Goal: Information Seeking & Learning: Learn about a topic

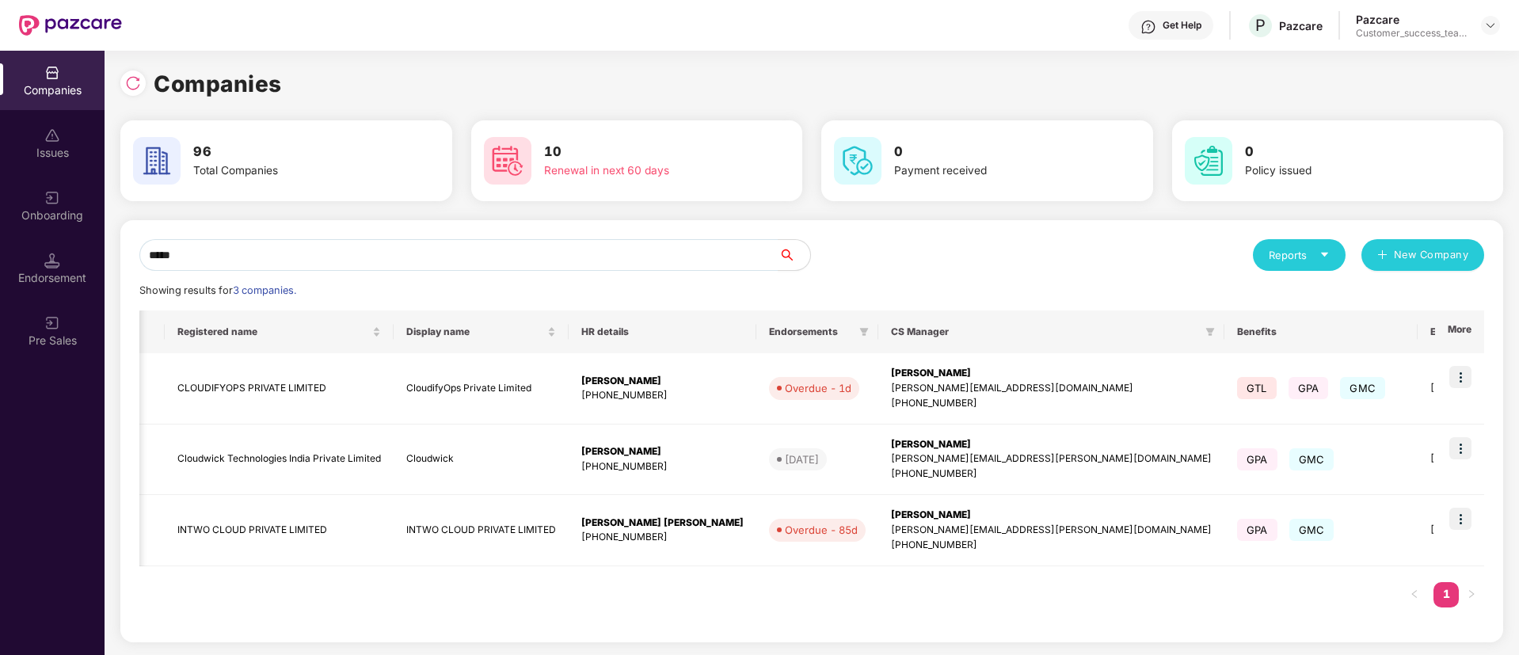
scroll to position [0, 142]
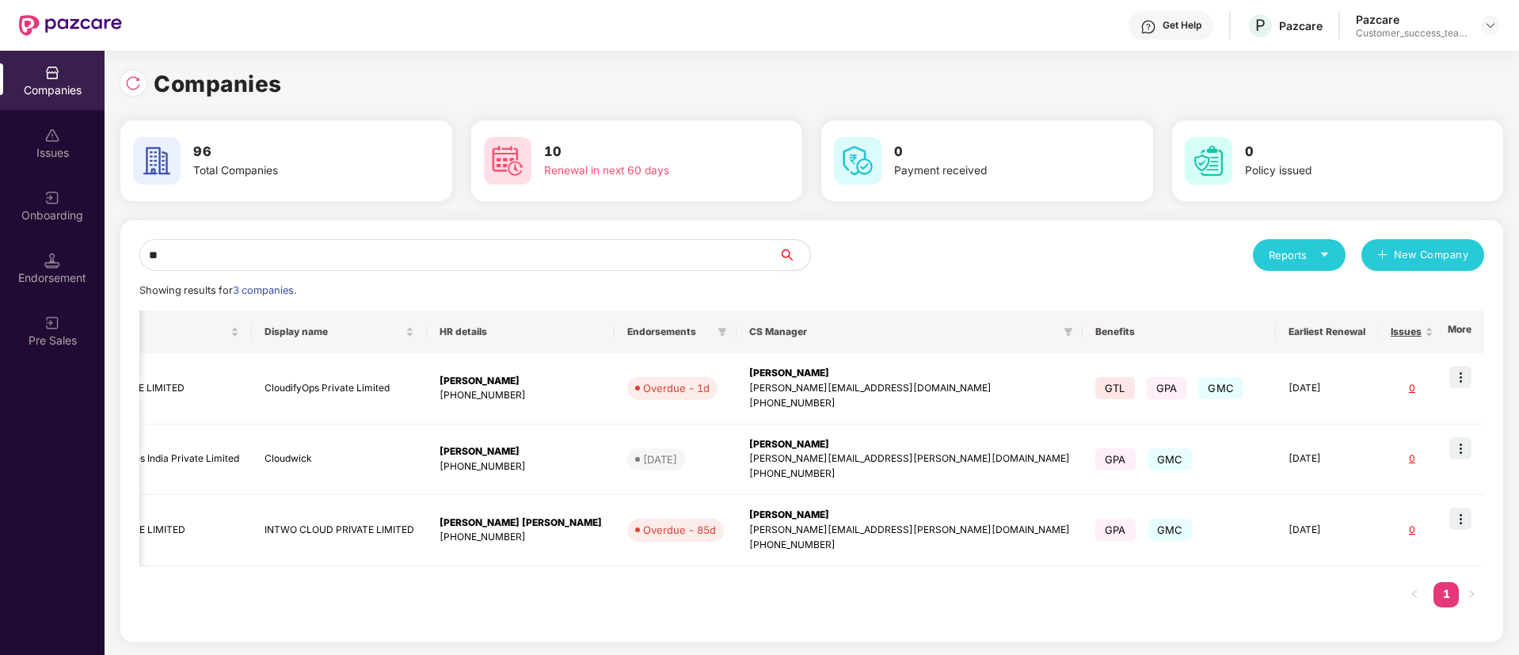
type input "*"
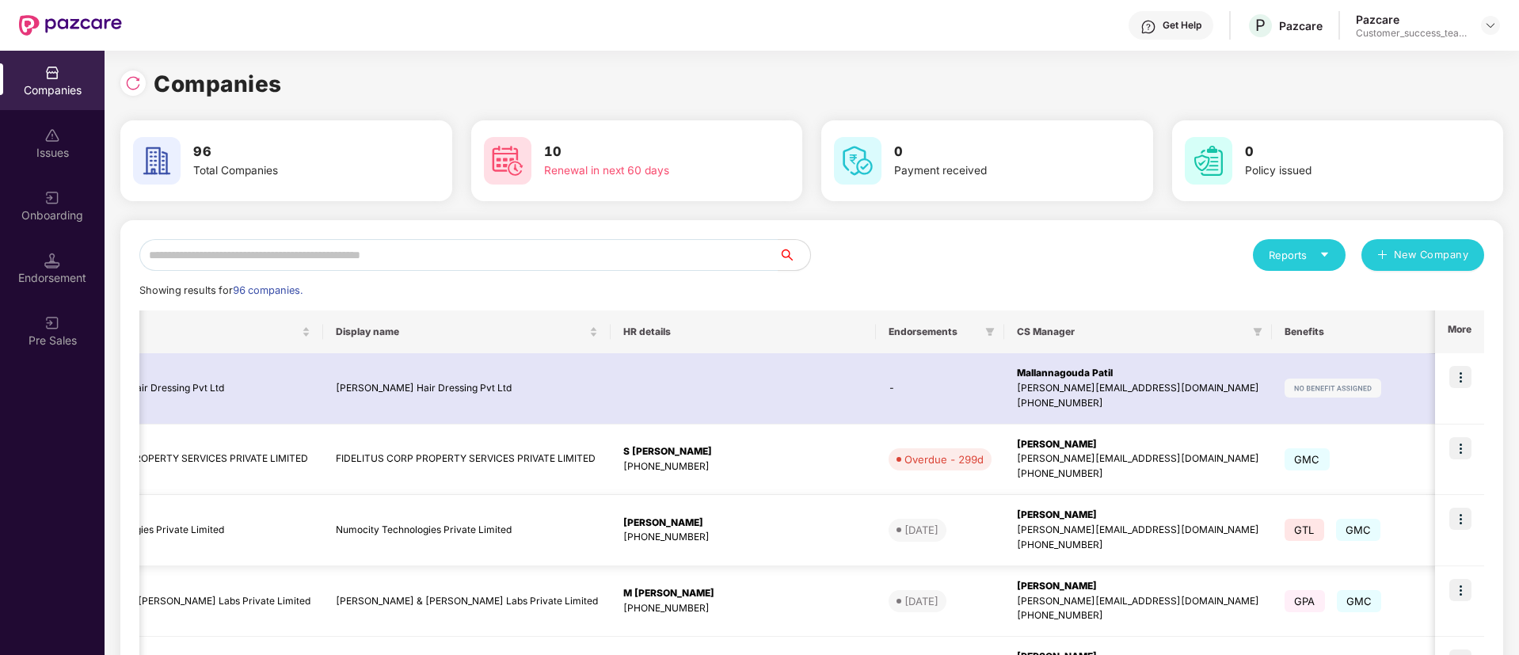
scroll to position [0, 0]
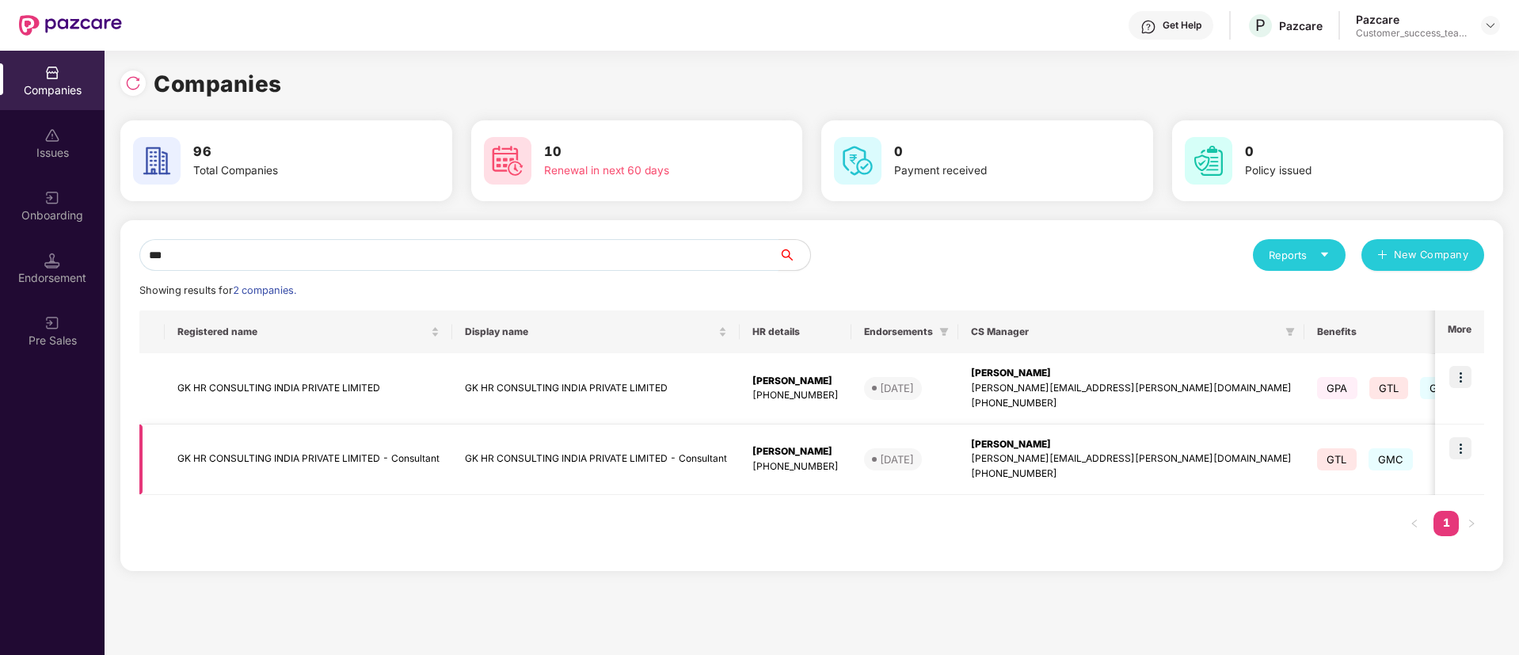
type input "**"
click at [1462, 444] on img at bounding box center [1461, 448] width 22 height 22
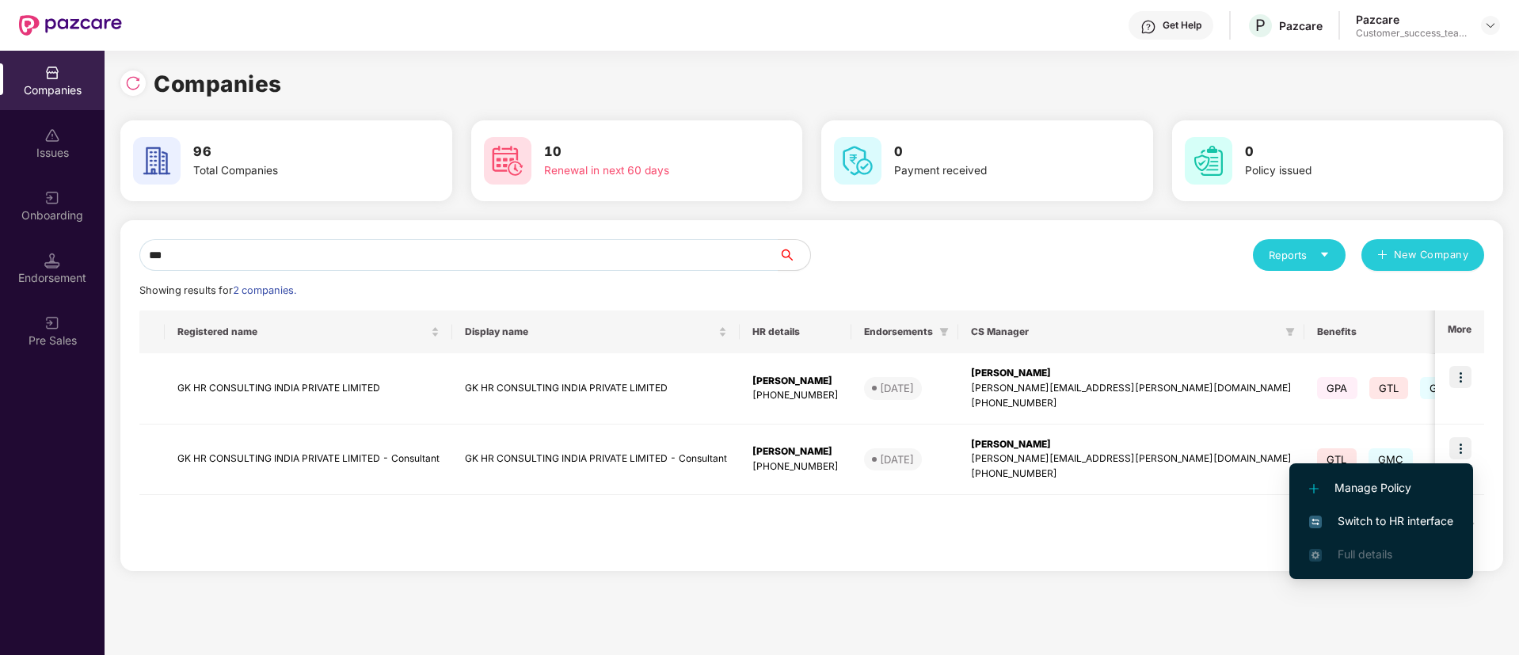
click at [1351, 520] on span "Switch to HR interface" at bounding box center [1381, 520] width 144 height 17
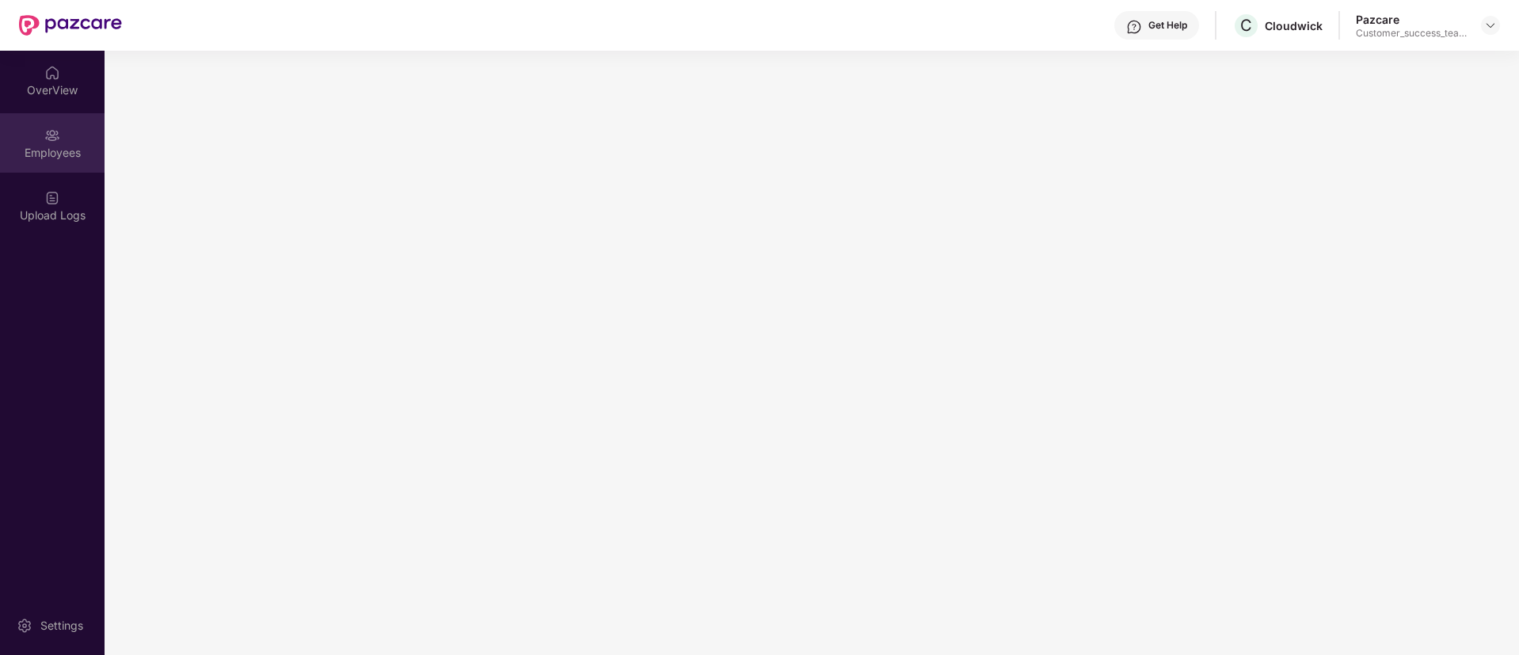
click at [82, 158] on div "Employees" at bounding box center [52, 153] width 105 height 16
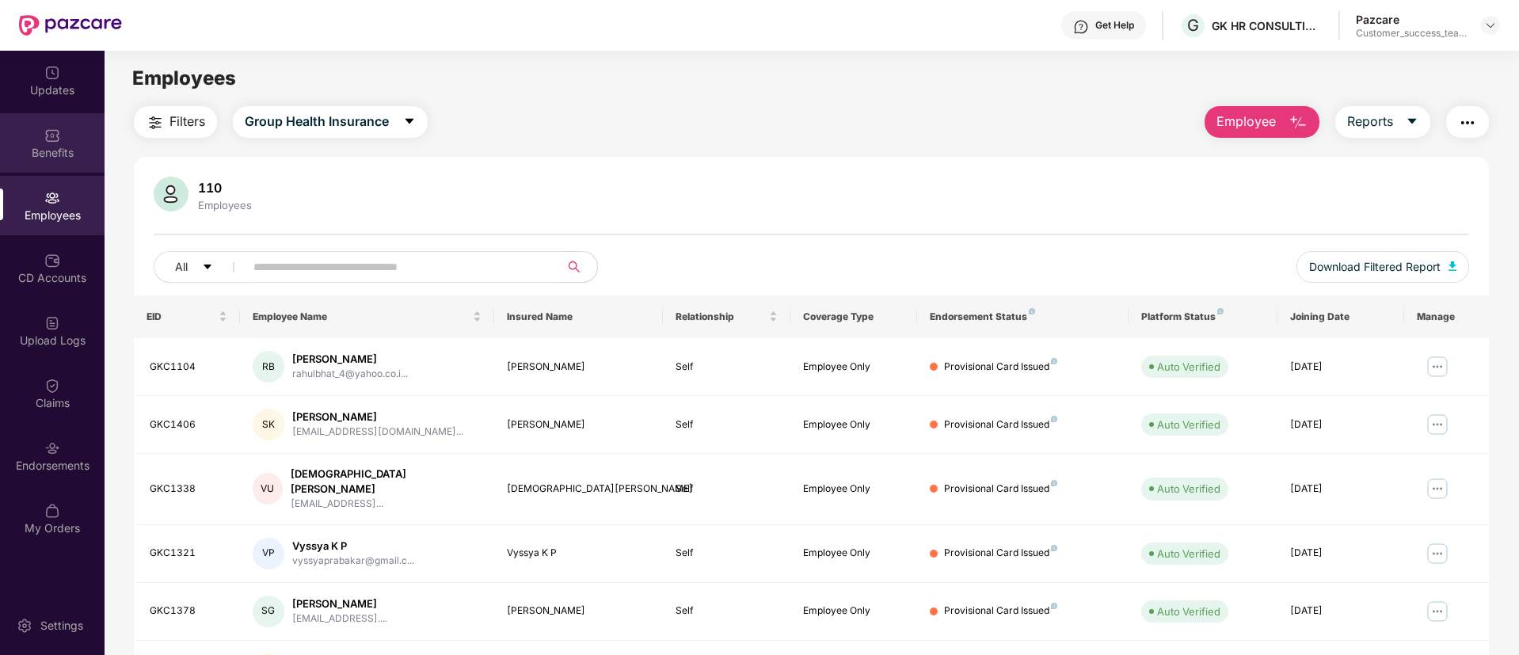
click at [70, 158] on div "Benefits" at bounding box center [52, 153] width 105 height 16
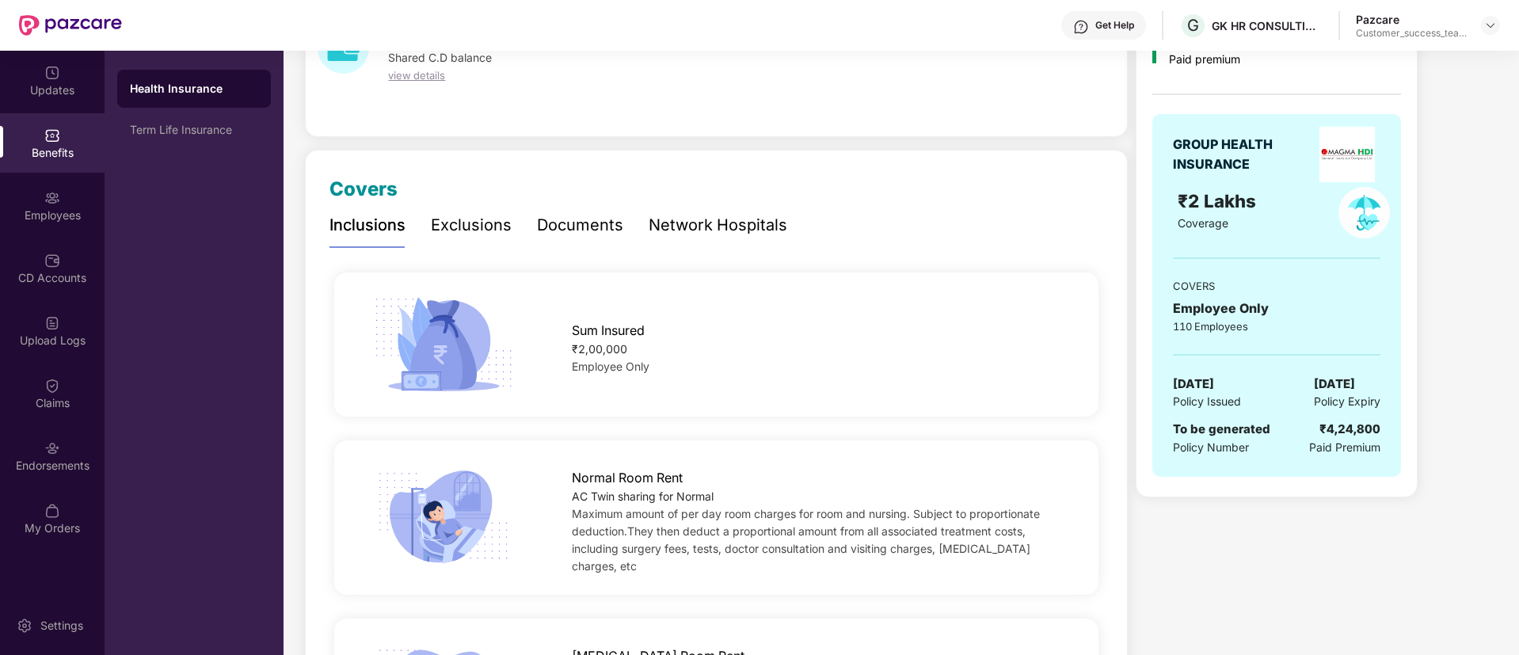
scroll to position [231, 0]
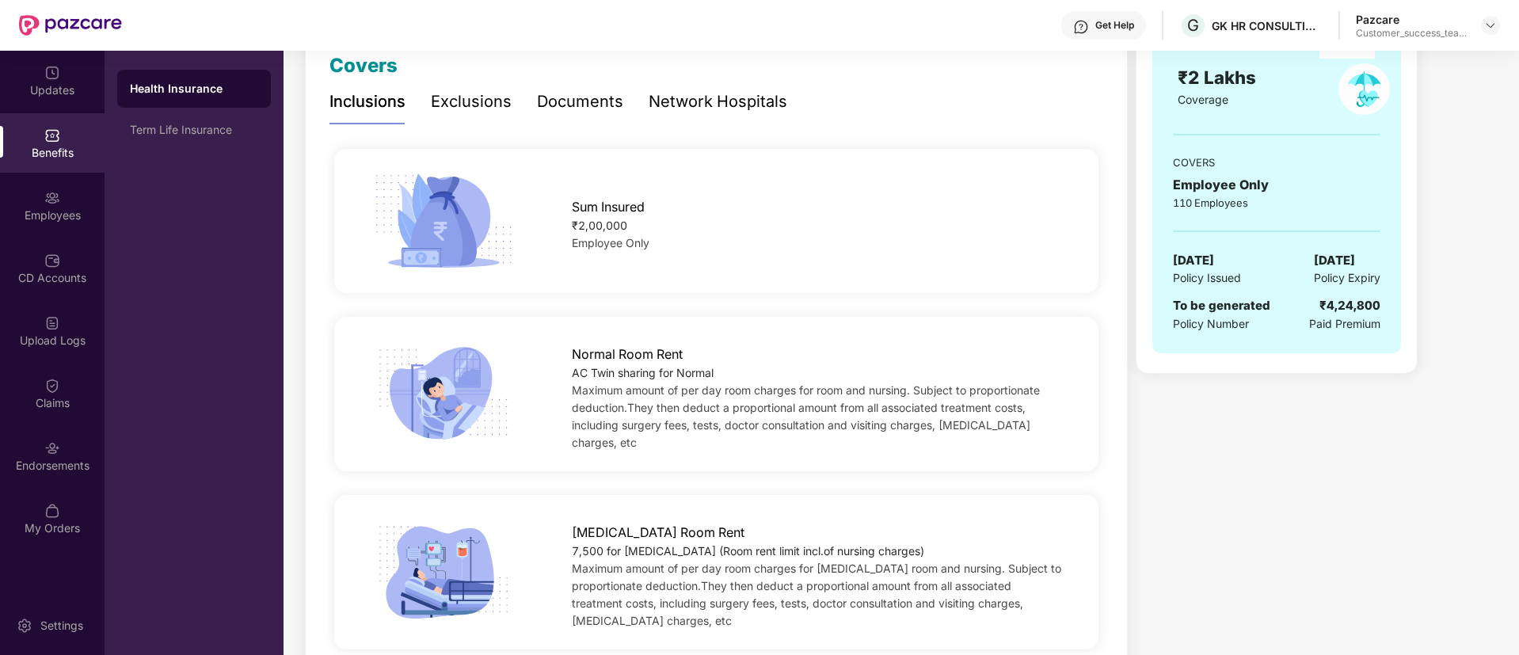
click at [578, 84] on div "Documents" at bounding box center [580, 102] width 86 height 44
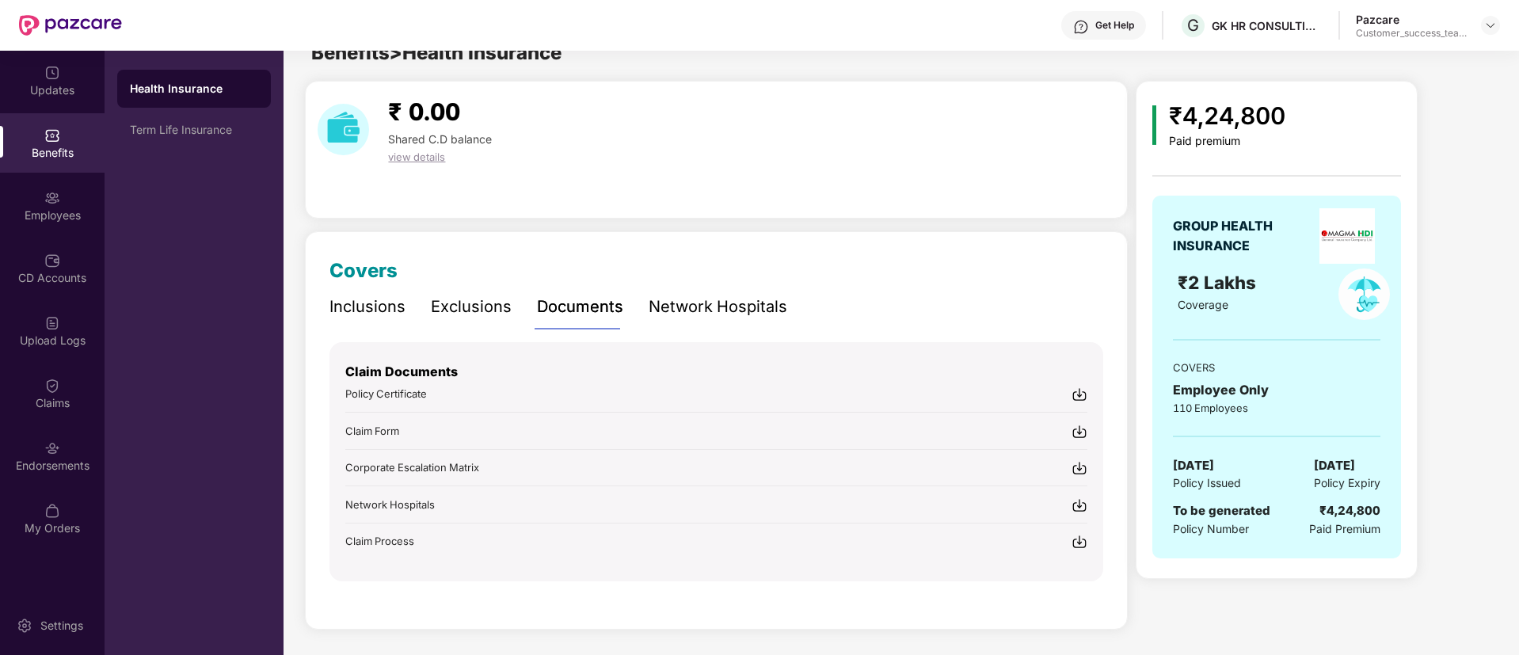
scroll to position [25, 0]
click at [200, 129] on div "Term Life Insurance" at bounding box center [194, 130] width 128 height 13
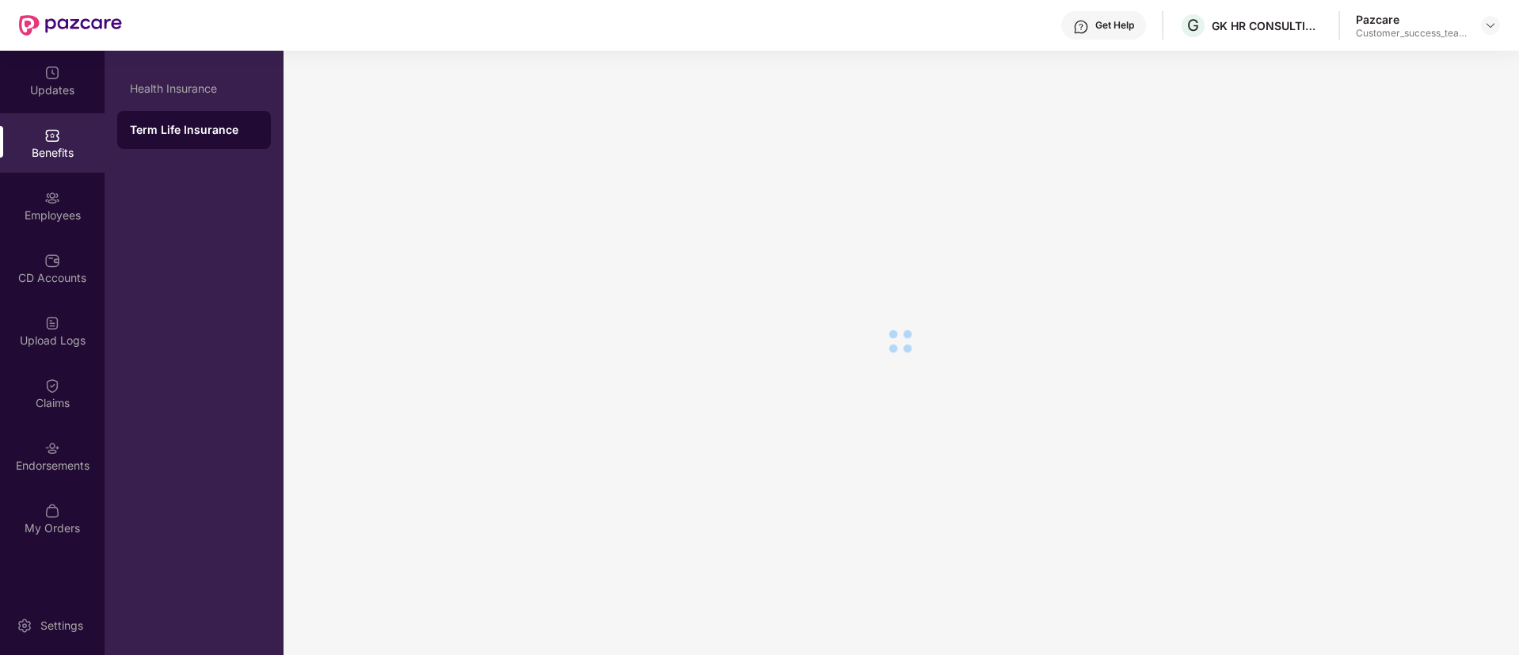
scroll to position [0, 0]
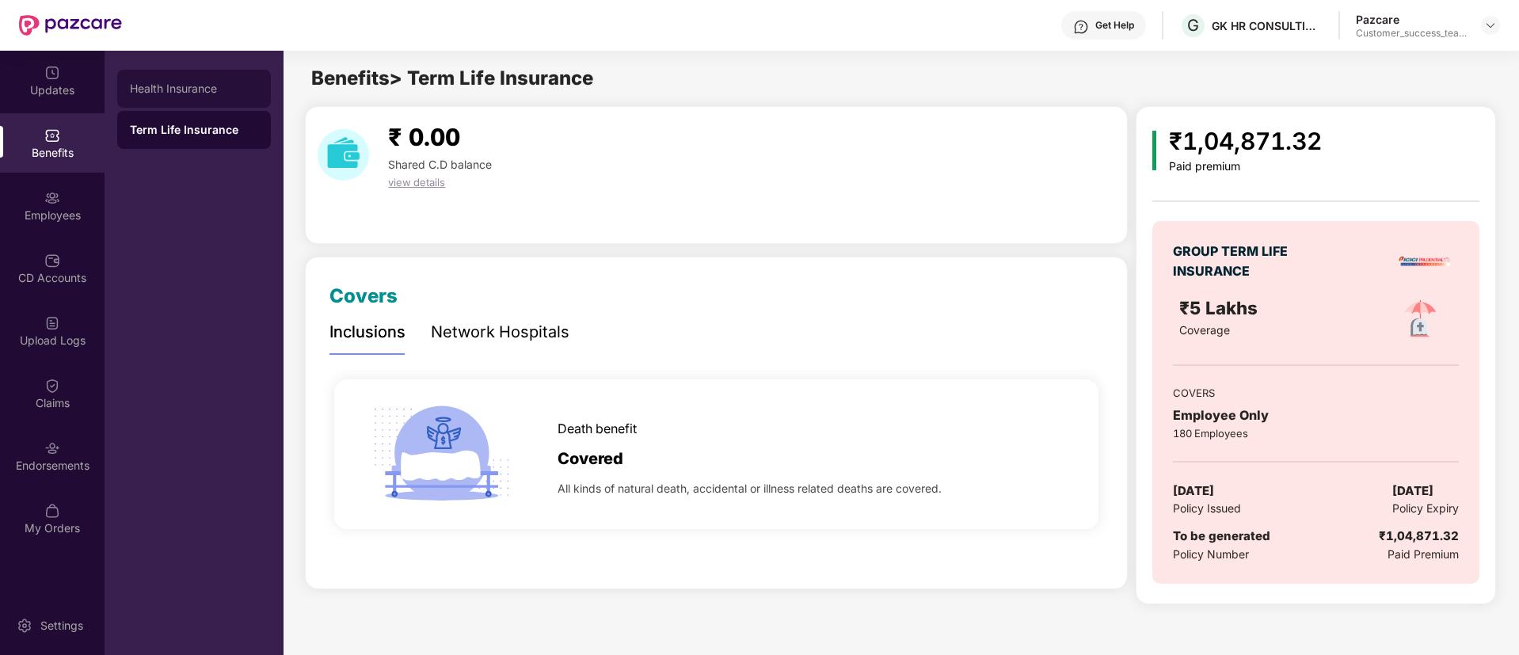
click at [179, 88] on div "Health Insurance" at bounding box center [194, 88] width 128 height 13
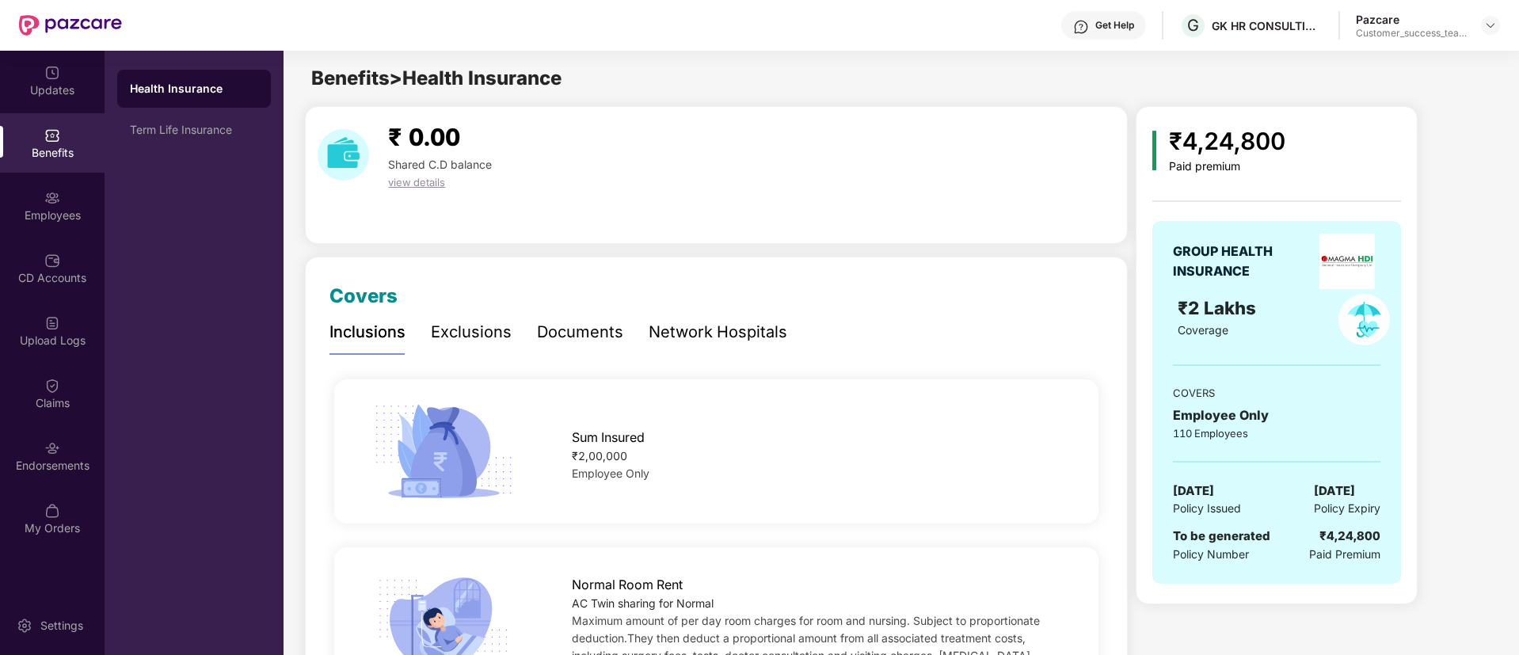
click at [610, 328] on div "Documents" at bounding box center [580, 332] width 86 height 25
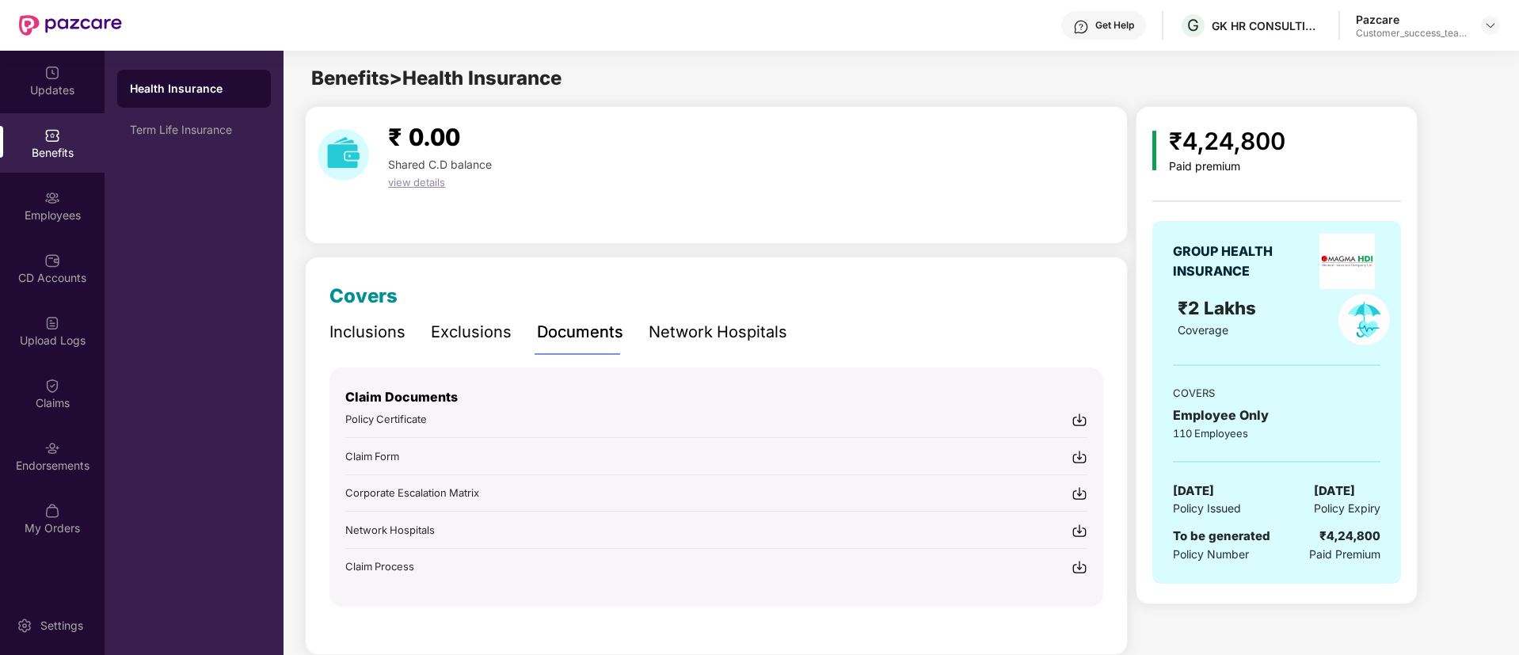
scroll to position [25, 0]
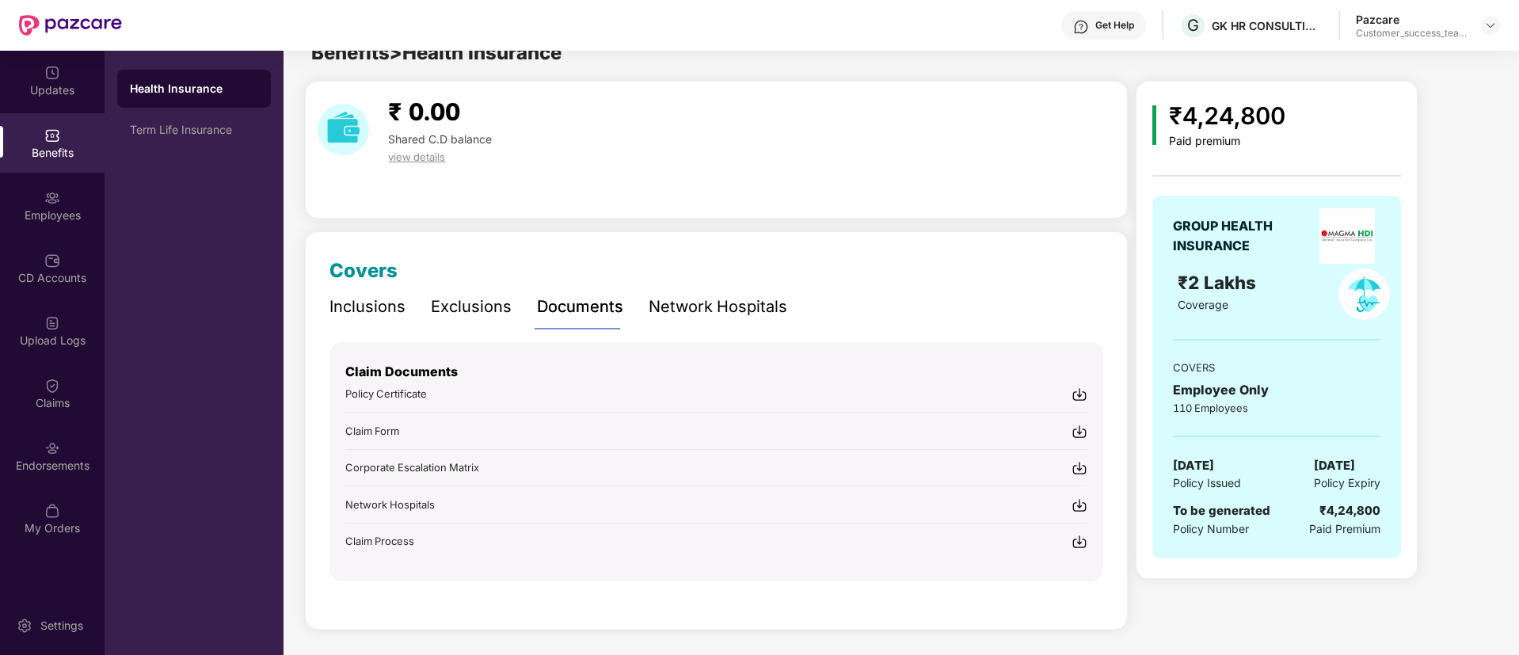
click at [1086, 392] on img at bounding box center [1080, 395] width 16 height 16
click at [360, 295] on div "Inclusions" at bounding box center [368, 307] width 76 height 25
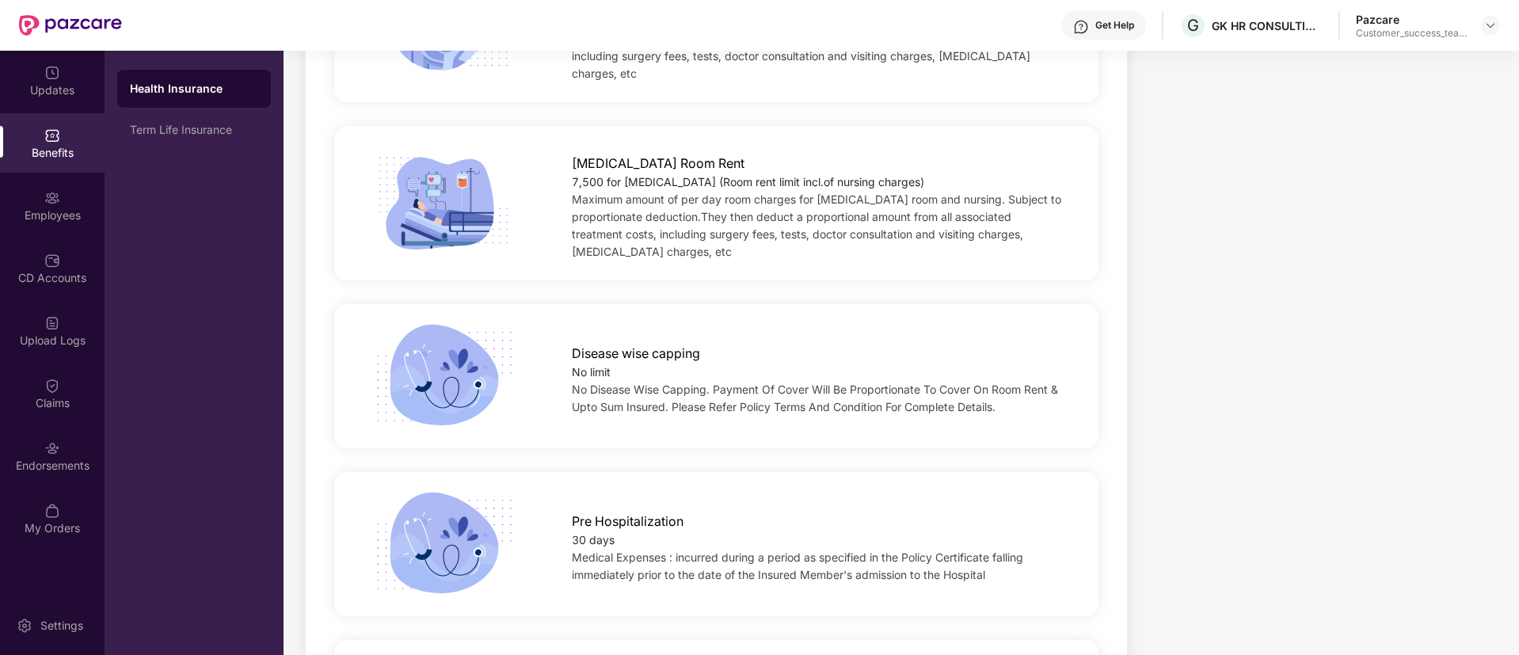
scroll to position [0, 0]
